Goal: Navigation & Orientation: Find specific page/section

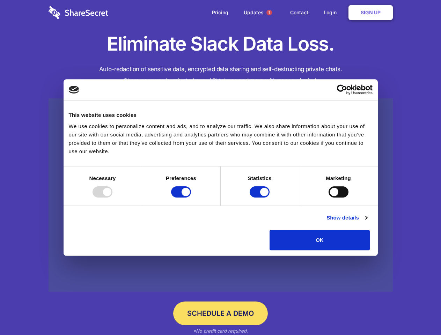
click at [112, 197] on div at bounding box center [102, 191] width 20 height 11
click at [191, 197] on input "Preferences" at bounding box center [181, 191] width 20 height 11
checkbox input "false"
click at [260, 197] on input "Statistics" at bounding box center [259, 191] width 20 height 11
checkbox input "false"
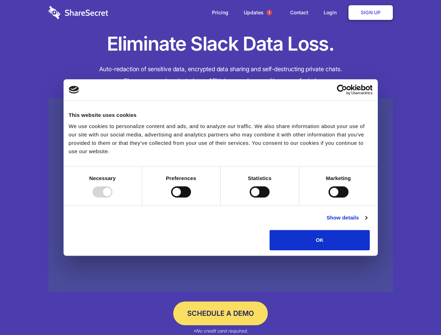
click at [328, 197] on input "Marketing" at bounding box center [338, 191] width 20 height 11
checkbox input "true"
click at [367, 222] on link "Show details" at bounding box center [346, 217] width 40 height 8
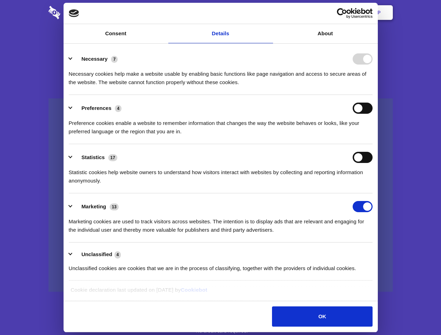
click at [375, 253] on ul "Necessary 7 Necessary cookies help make a website usable by enabling basic func…" at bounding box center [220, 163] width 310 height 235
click at [269, 13] on span "1" at bounding box center [269, 13] width 6 height 6
